Goal: Information Seeking & Learning: Learn about a topic

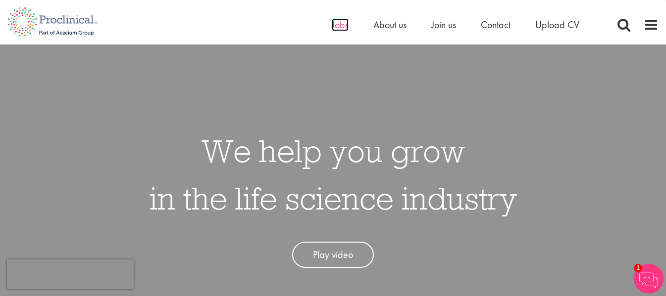
click at [339, 25] on span "Jobs" at bounding box center [340, 24] width 17 height 13
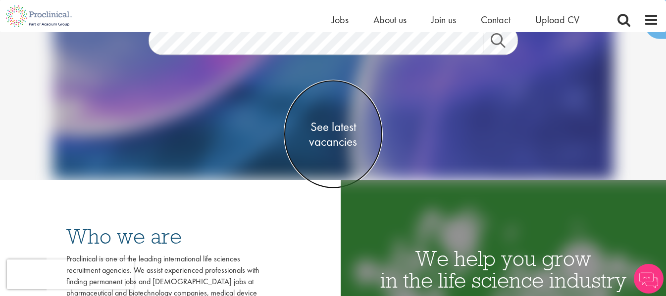
click at [331, 126] on span "See latest vacancies" at bounding box center [333, 135] width 99 height 30
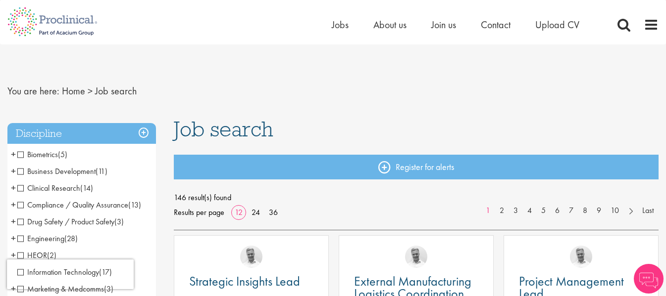
click at [24, 174] on span "Business Development" at bounding box center [56, 171] width 78 height 10
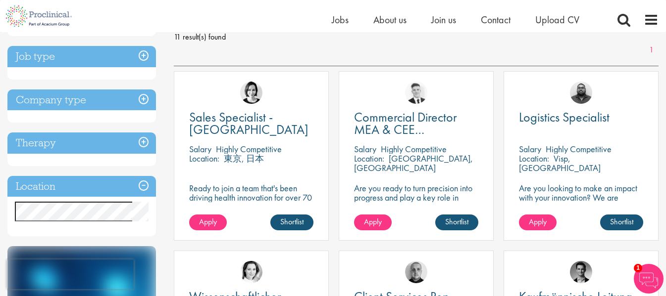
scroll to position [99, 0]
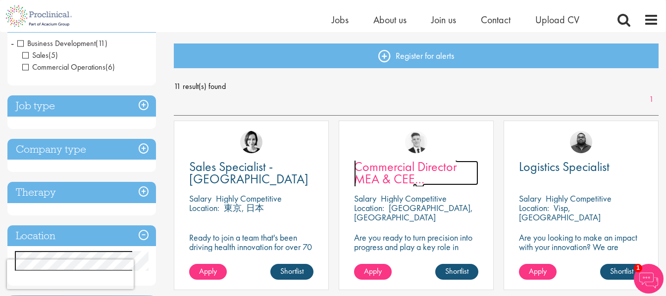
click at [411, 179] on span "Commercial Director MEA & CEE Partnerships" at bounding box center [405, 179] width 103 height 42
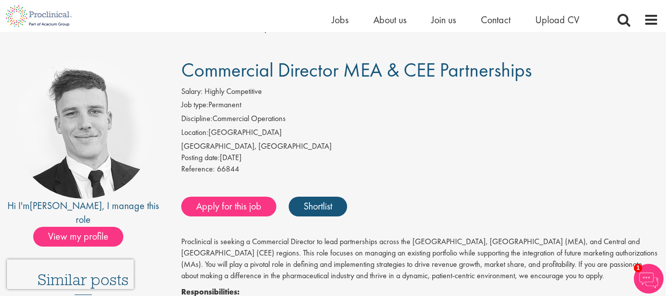
scroll to position [49, 0]
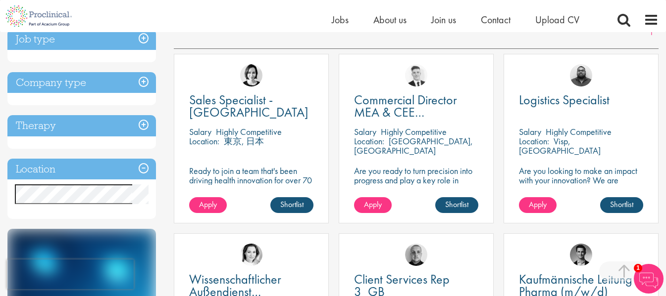
scroll to position [148, 0]
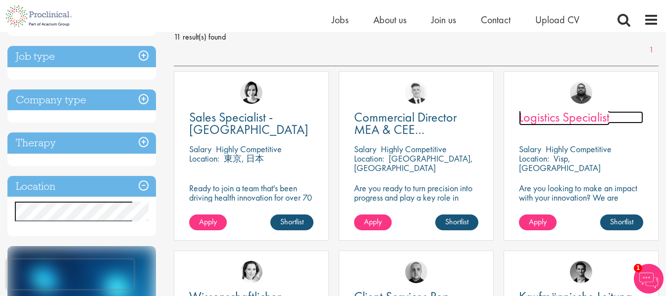
click at [563, 121] on span "Logistics Specialist" at bounding box center [564, 117] width 91 height 17
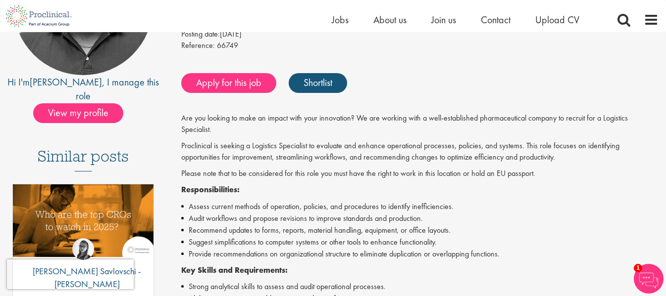
scroll to position [198, 0]
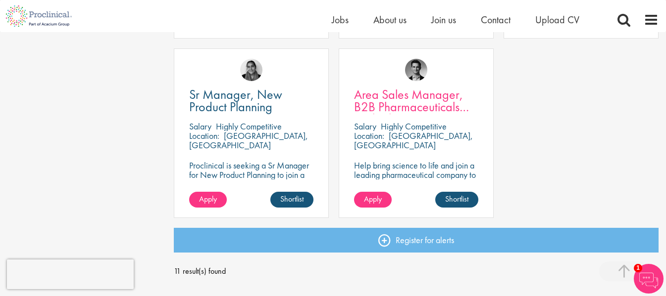
scroll to position [693, 0]
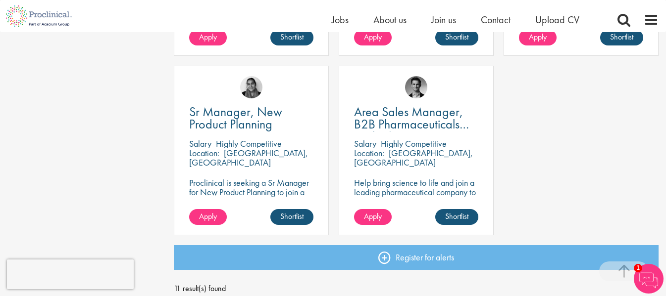
click at [414, 154] on p "Barcelona, Spain" at bounding box center [413, 157] width 119 height 21
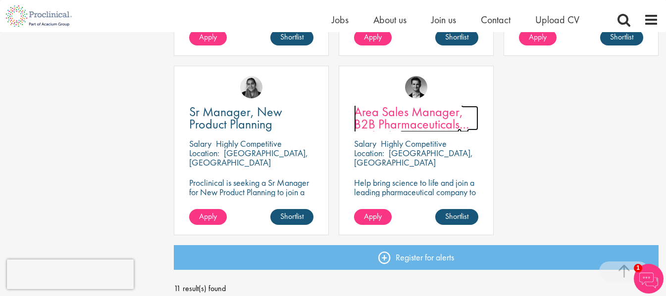
click at [421, 124] on span "Area Sales Manager, B2B Pharmaceuticals (m/w/d)" at bounding box center [411, 124] width 115 height 42
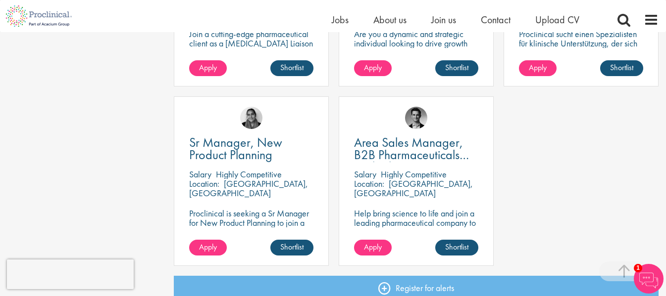
scroll to position [481, 0]
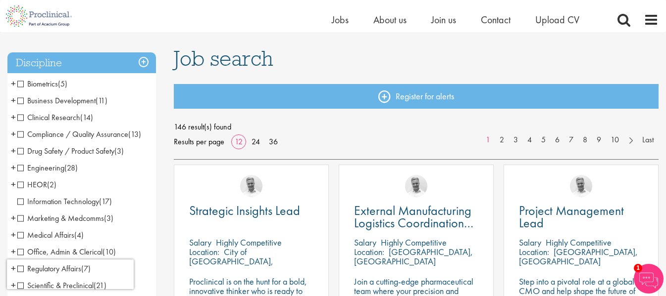
scroll to position [49, 0]
